Goal: Navigation & Orientation: Find specific page/section

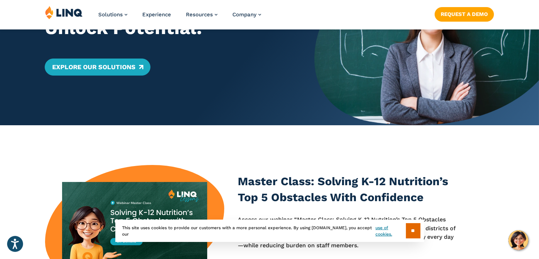
scroll to position [106, 0]
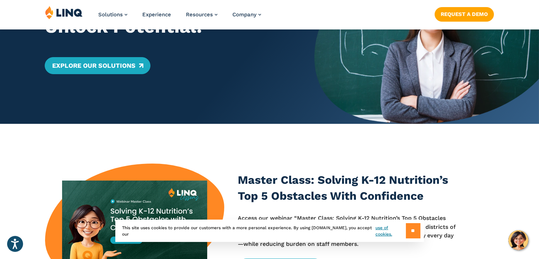
click at [410, 231] on input "**" at bounding box center [413, 230] width 15 height 15
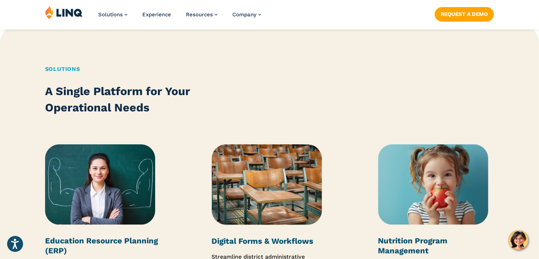
scroll to position [816, 0]
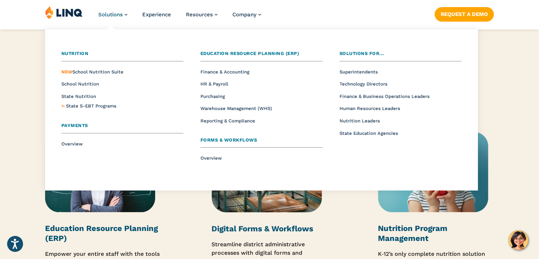
click at [78, 125] on span "Payments" at bounding box center [74, 125] width 27 height 5
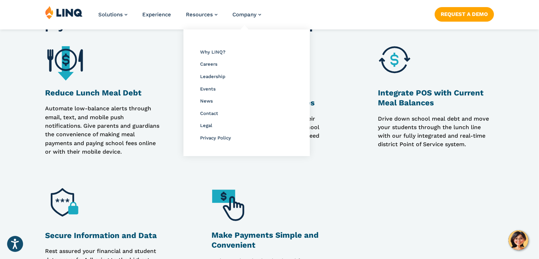
scroll to position [563, 0]
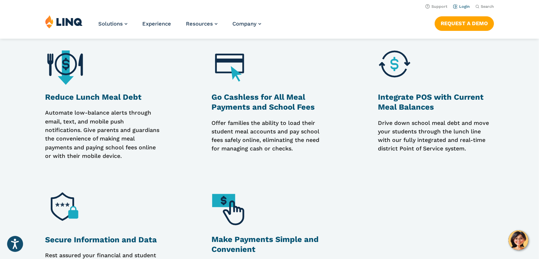
click at [462, 8] on link "Login" at bounding box center [461, 6] width 17 height 5
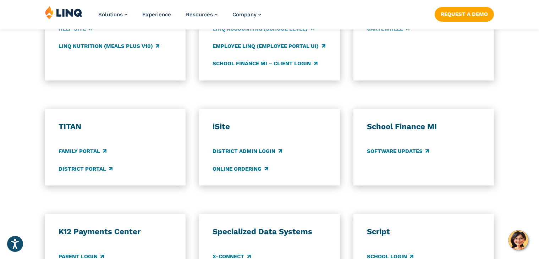
scroll to position [461, 0]
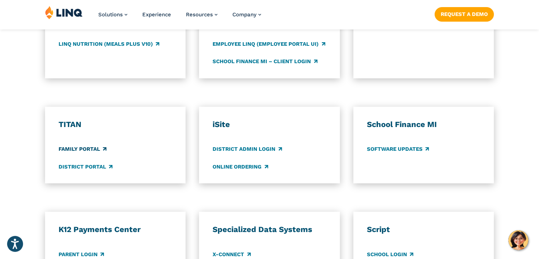
click at [94, 148] on link "Family Portal" at bounding box center [83, 149] width 48 height 8
